Goal: Information Seeking & Learning: Learn about a topic

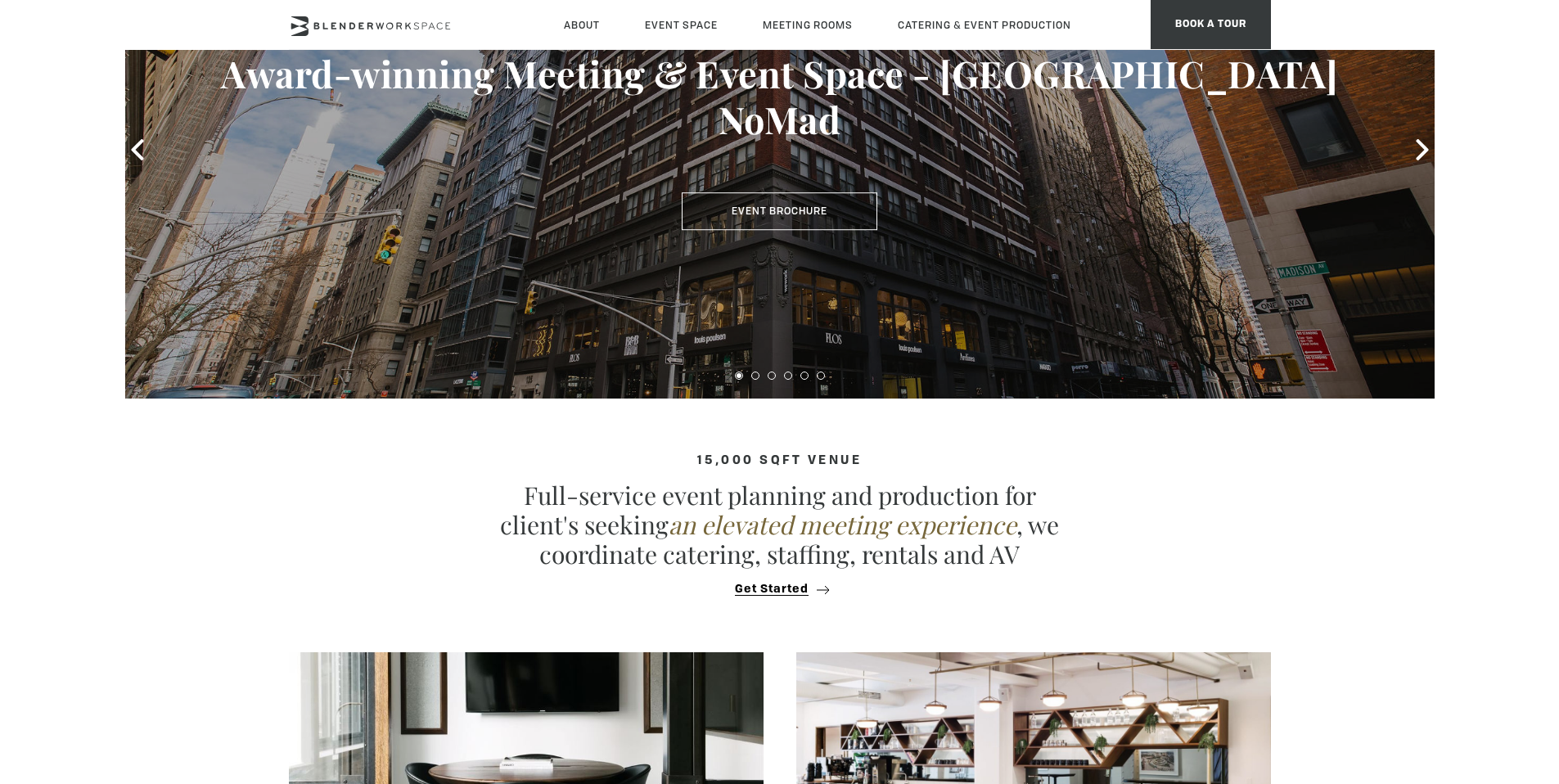
scroll to position [412, 0]
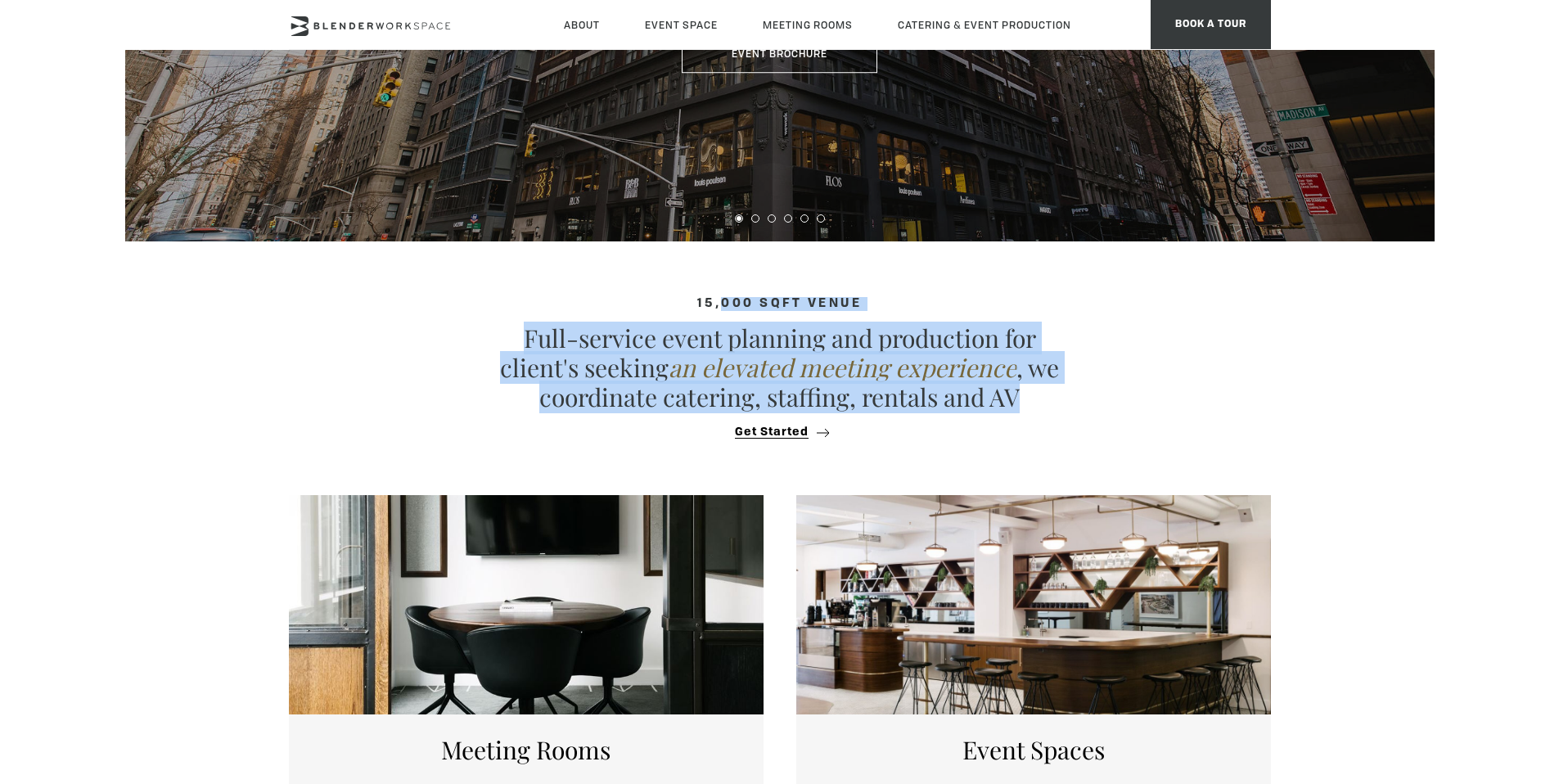
drag, startPoint x: 721, startPoint y: 309, endPoint x: 638, endPoint y: 433, distance: 149.2
click at [638, 433] on div "15,000 sqft venue Full-service event planning and production for client's seeki…" at bounding box center [780, 368] width 982 height 142
drag, startPoint x: 638, startPoint y: 433, endPoint x: 599, endPoint y: 311, distance: 128.1
click at [599, 311] on div "15,000 sqft venue Full-service event planning and production for client's seeki…" at bounding box center [780, 368] width 982 height 142
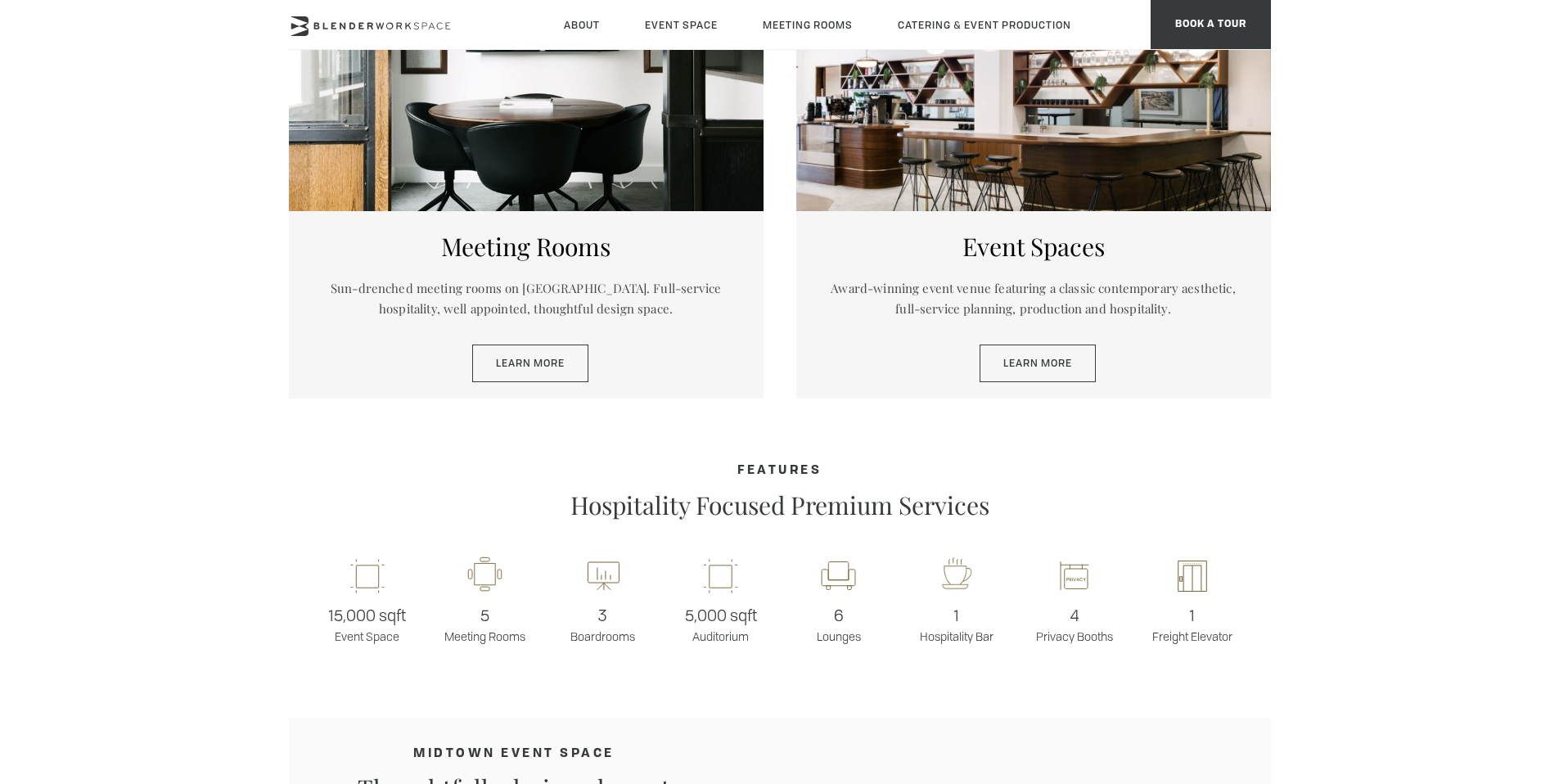
scroll to position [989, 0]
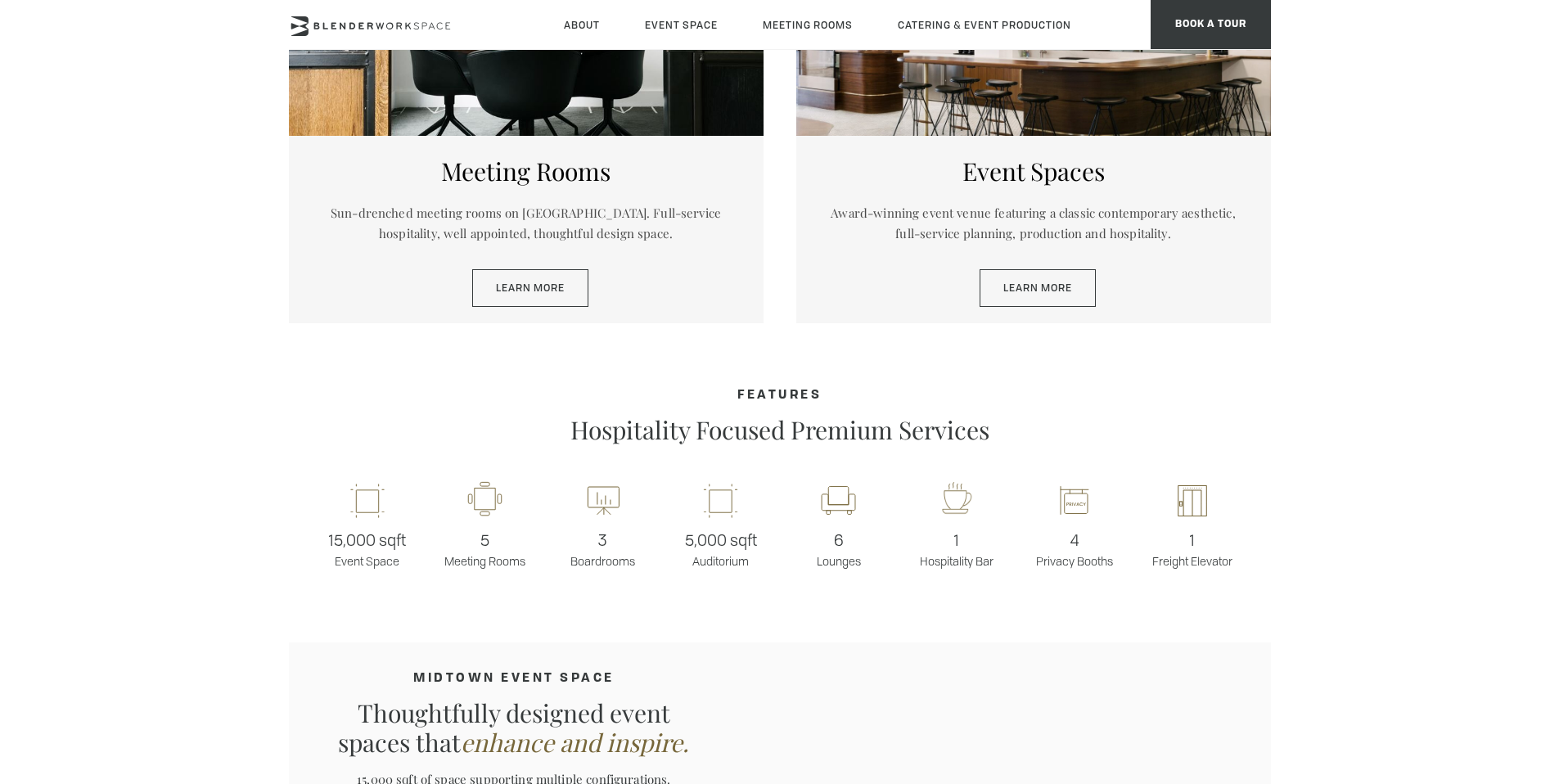
drag, startPoint x: 1003, startPoint y: 572, endPoint x: 419, endPoint y: 403, distance: 608.0
click at [419, 403] on section "15,000 sqft venue Full-service event planning and production for client's seeki…" at bounding box center [780, 661] width 1559 height 1997
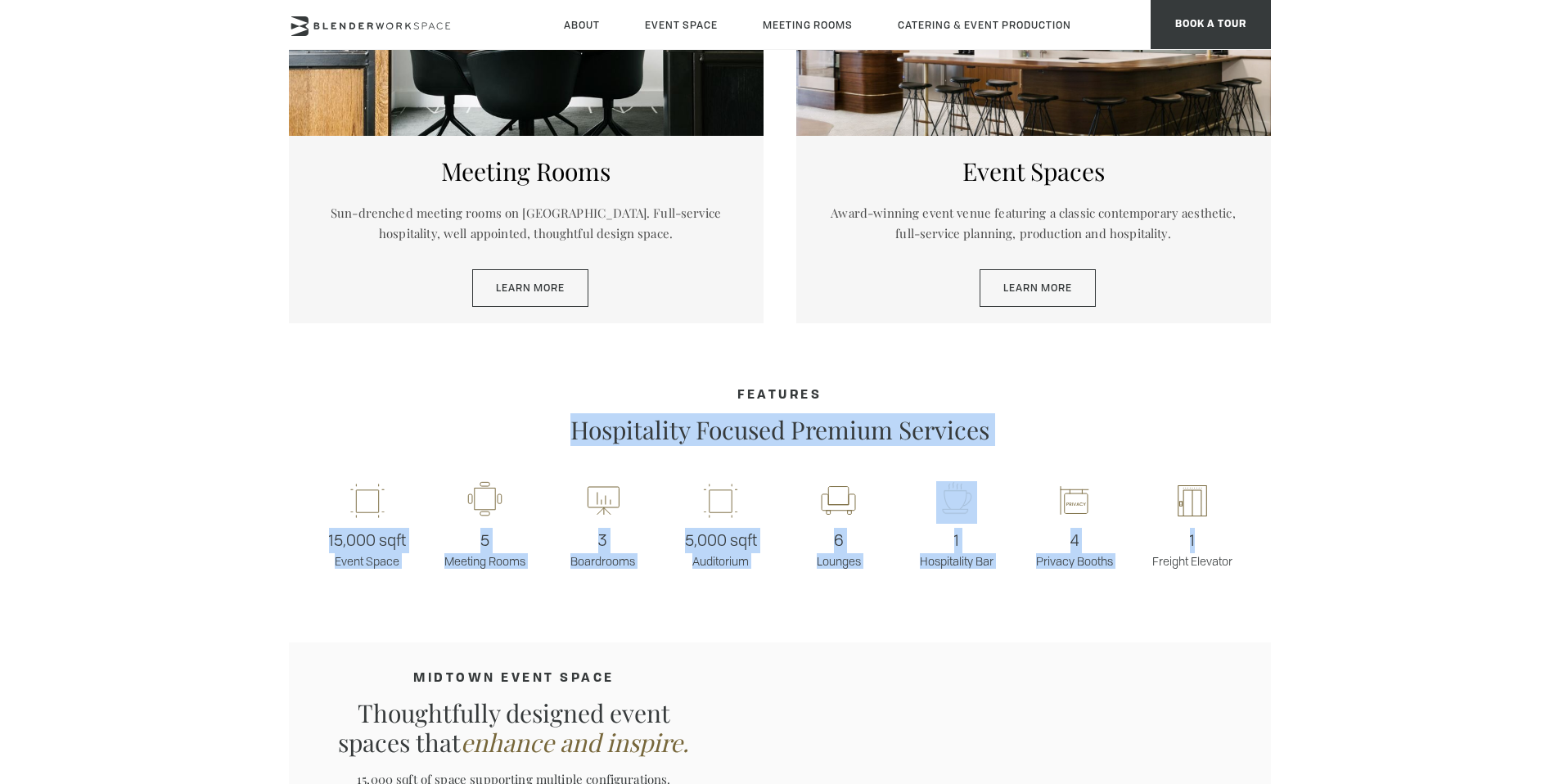
drag, startPoint x: 419, startPoint y: 403, endPoint x: 1319, endPoint y: 541, distance: 910.5
click at [1319, 541] on section "15,000 sqft venue Full-service event planning and production for client's seeki…" at bounding box center [780, 661] width 1559 height 1997
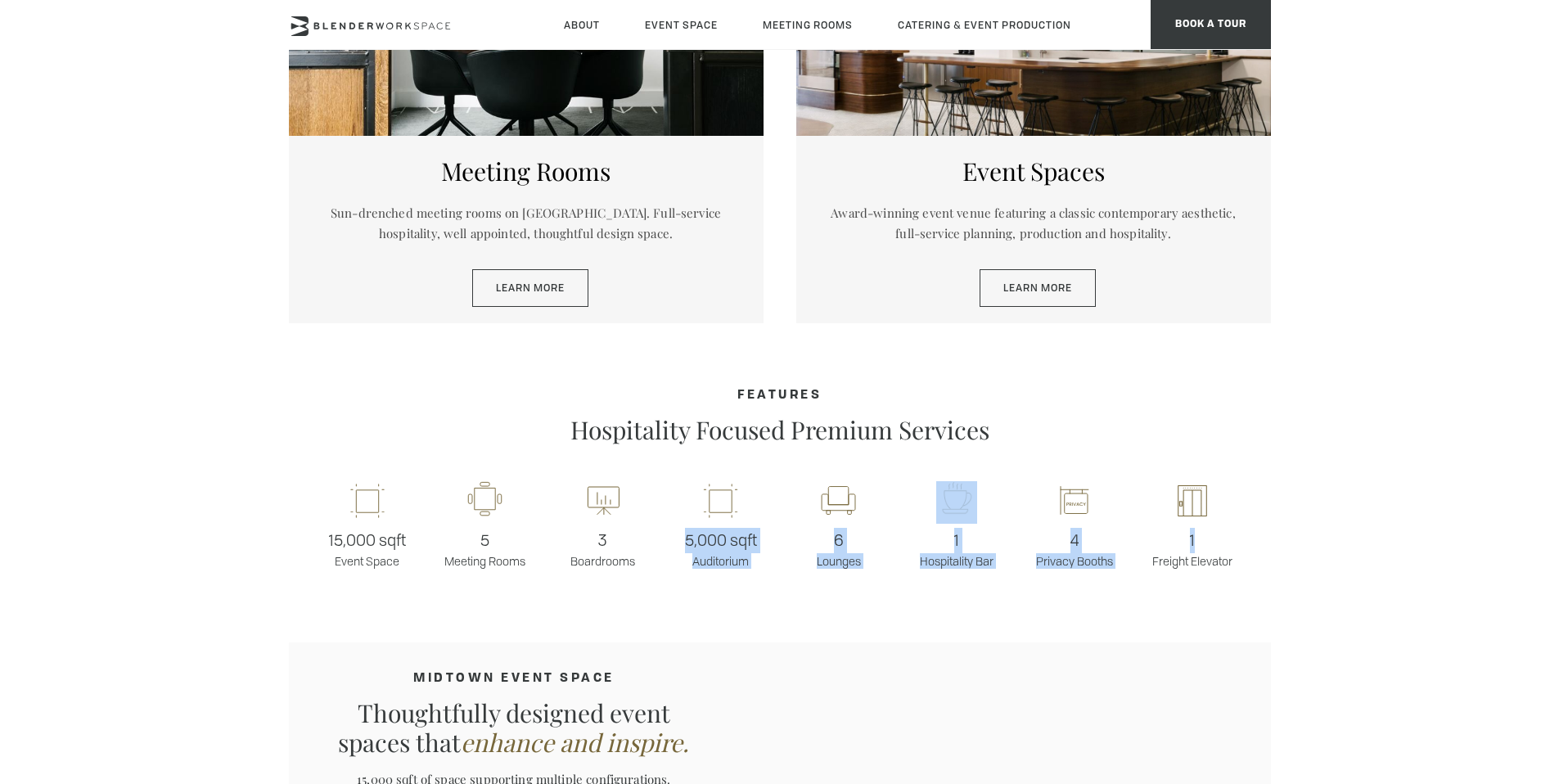
drag, startPoint x: 1317, startPoint y: 543, endPoint x: 726, endPoint y: 473, distance: 595.1
click at [726, 473] on section "15,000 sqft venue Full-service event planning and production for client's seeki…" at bounding box center [780, 661] width 1559 height 1997
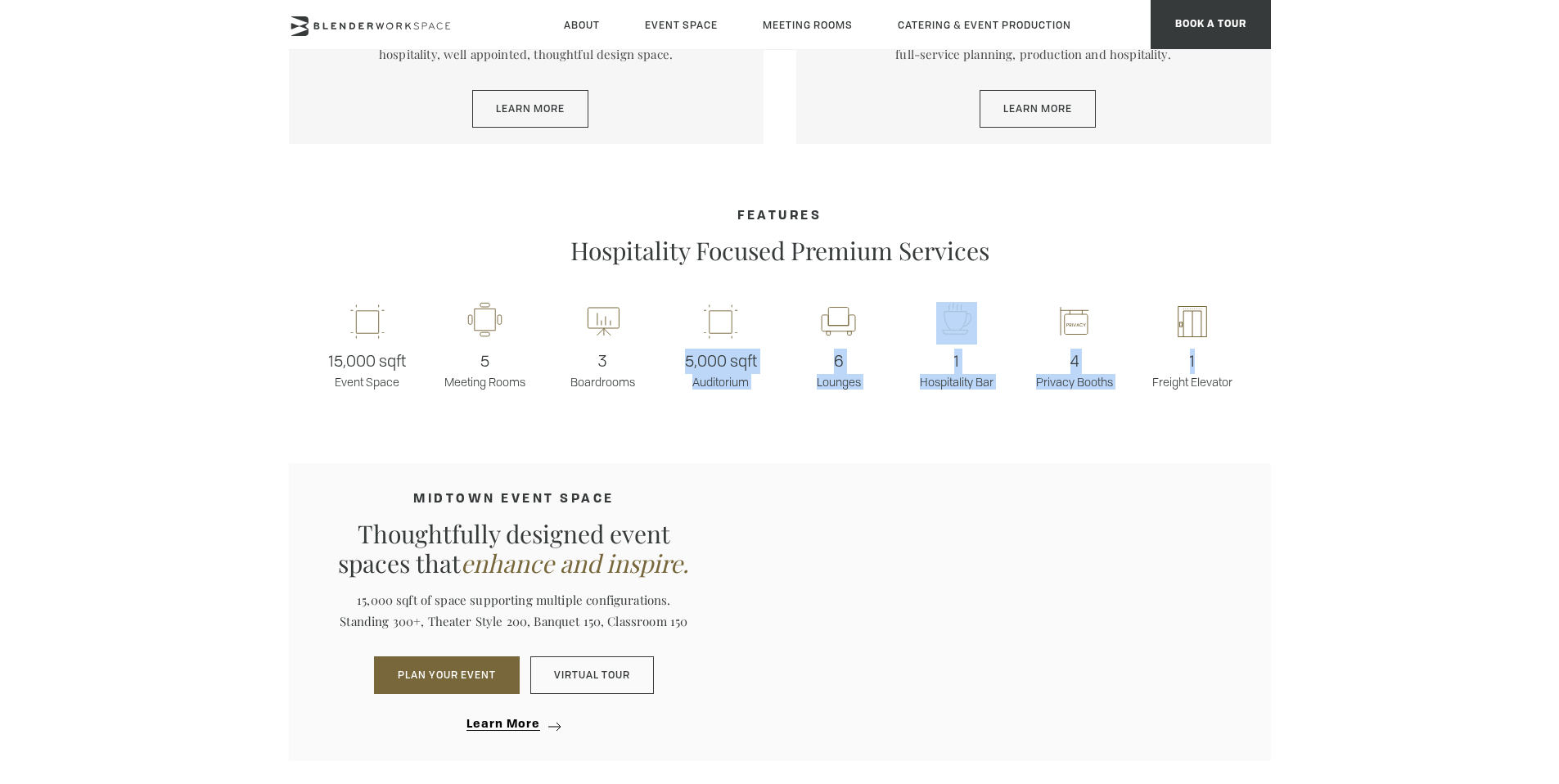
scroll to position [579, 0]
